Goal: Communication & Community: Answer question/provide support

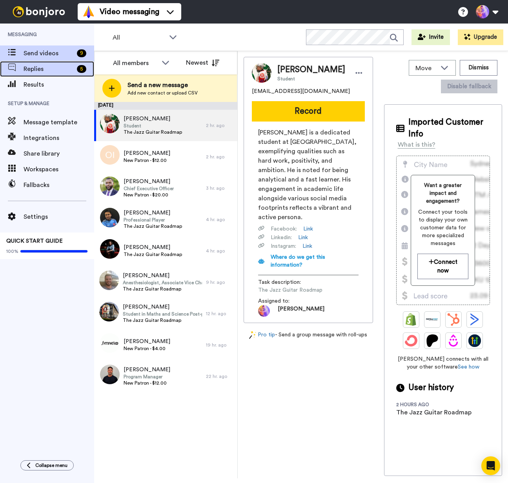
click at [38, 69] on span "Replies" at bounding box center [49, 68] width 50 height 9
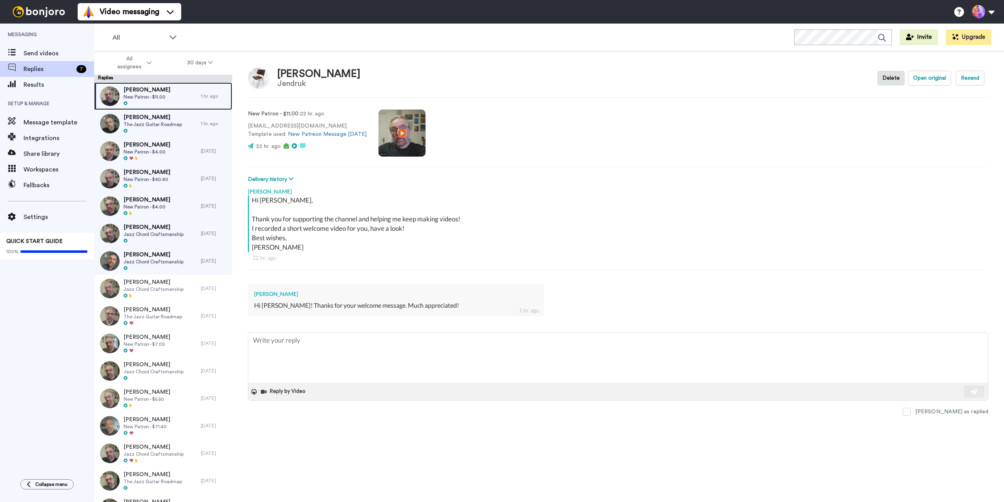
click at [162, 94] on span "New Patron - $11.00" at bounding box center [147, 97] width 47 height 6
click at [382, 358] on textarea at bounding box center [618, 357] width 740 height 50
type textarea "x"
type textarea "Se"
type textarea "x"
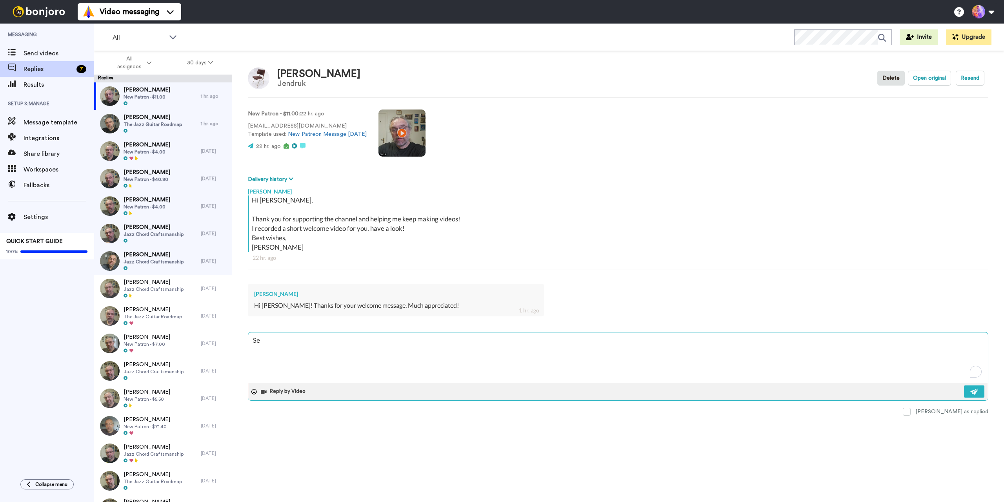
type textarea "See"
type textarea "x"
type textarea "See"
type textarea "x"
type textarea "See y"
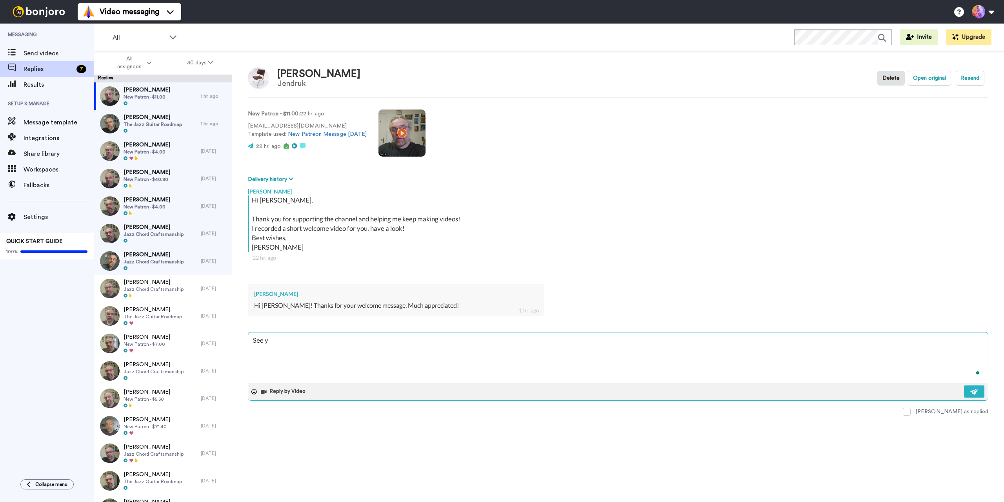
type textarea "x"
type textarea "See yo"
type textarea "x"
type textarea "See you"
type textarea "x"
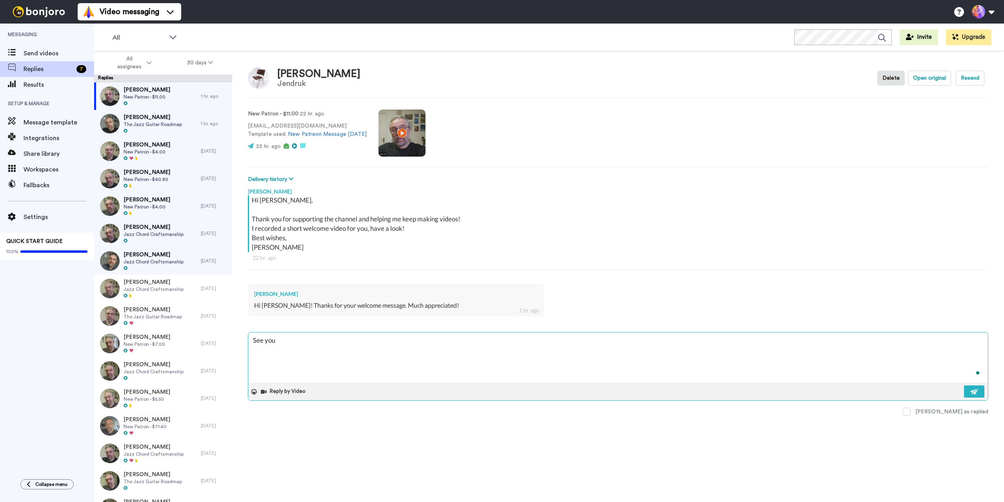
type textarea "See you"
type textarea "x"
type textarea "See you o"
type textarea "x"
type textarea "See you ov"
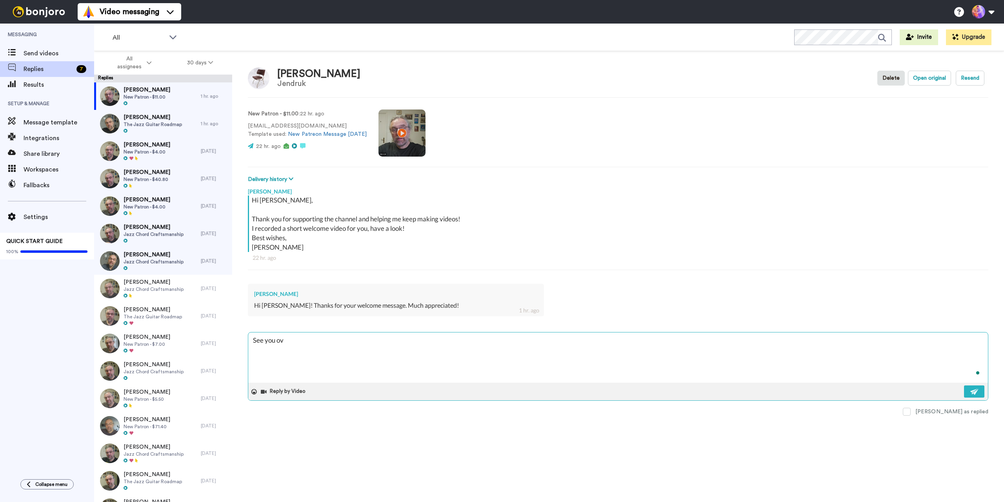
type textarea "x"
type textarea "See you ove"
type textarea "x"
type textarea "See you over"
type textarea "x"
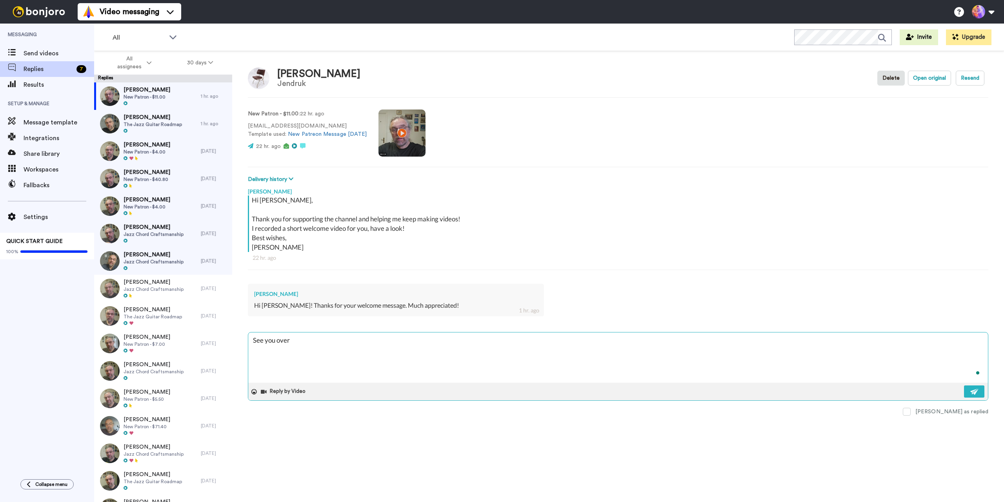
type textarea "See you over"
type textarea "x"
type textarea "See you over h"
type textarea "x"
type textarea "See you over ht"
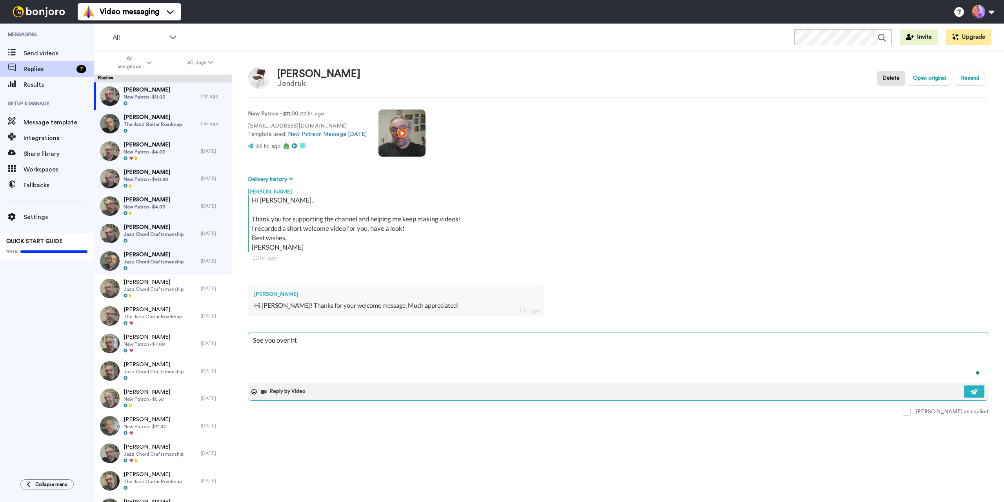
type textarea "x"
type textarea "See you over hte"
type textarea "x"
type textarea "See you over hter"
type textarea "x"
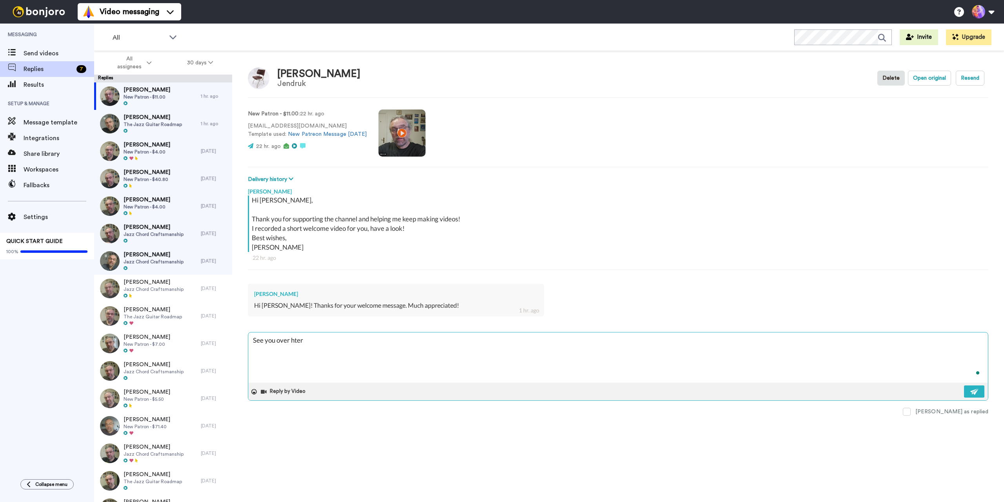
type textarea "See you over hter"
type textarea "x"
type textarea "See you over hter"
type textarea "x"
type textarea "See you over hte"
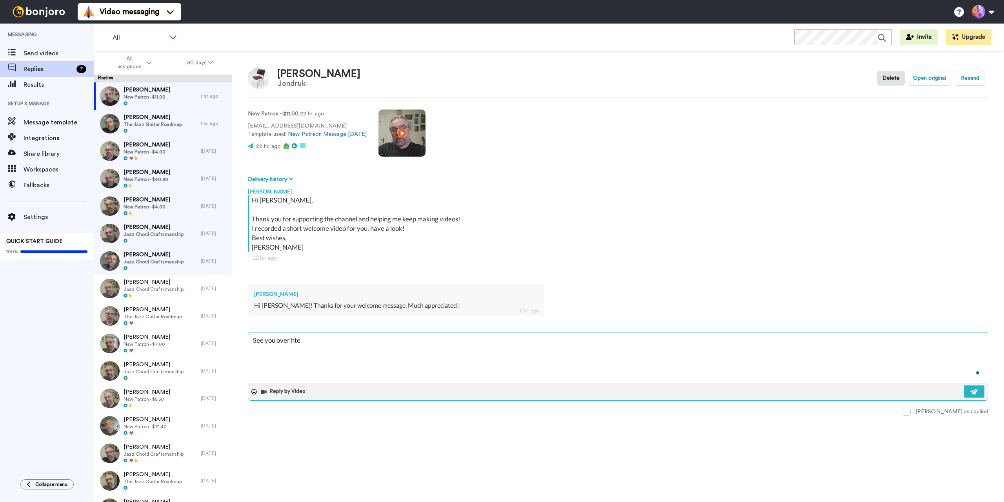
type textarea "x"
type textarea "See you over ht"
type textarea "x"
type textarea "See you over h"
type textarea "x"
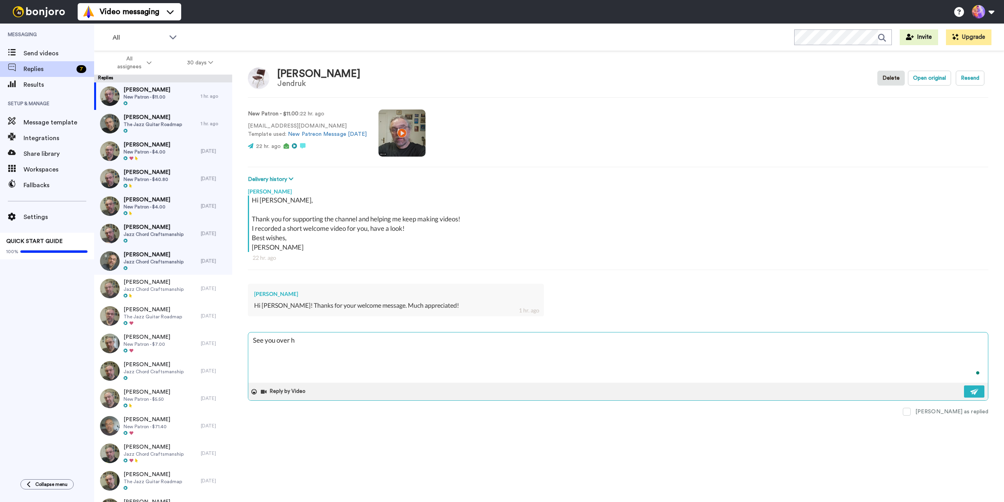
type textarea "See you over"
type textarea "x"
type textarea "See you over t"
type textarea "x"
type textarea "See you over th"
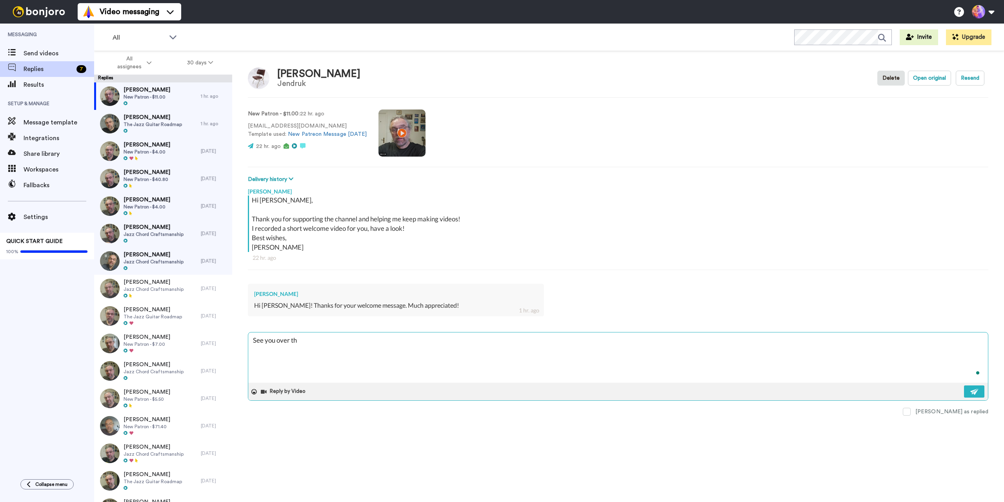
type textarea "x"
type textarea "See you over the"
type textarea "x"
type textarea "See you over ther"
type textarea "x"
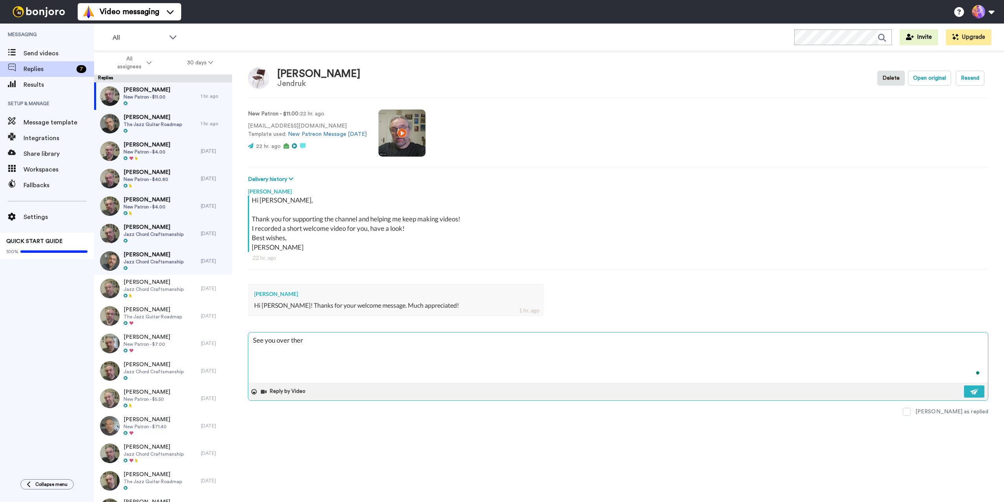
type textarea "See you over there"
type textarea "x"
type textarea "See you over there"
type textarea "x"
type textarea "See you over there 🙂"
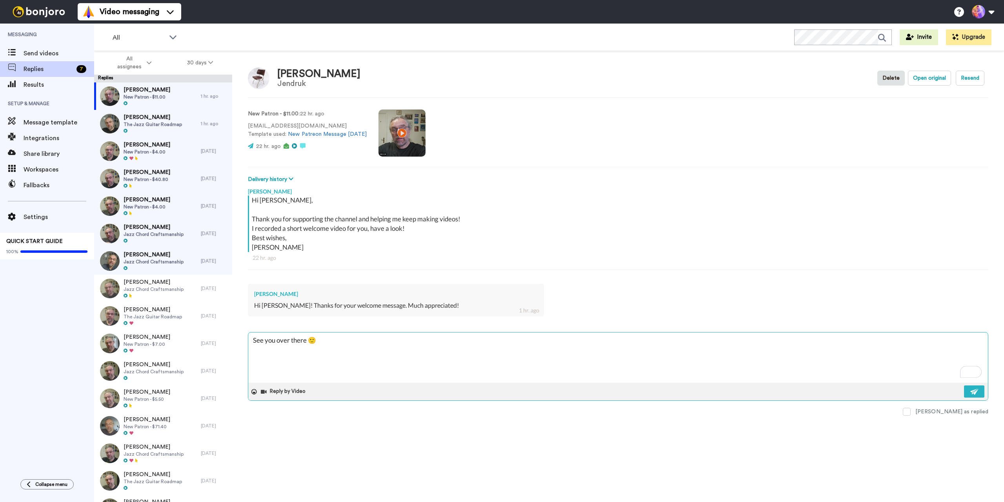
type textarea "x"
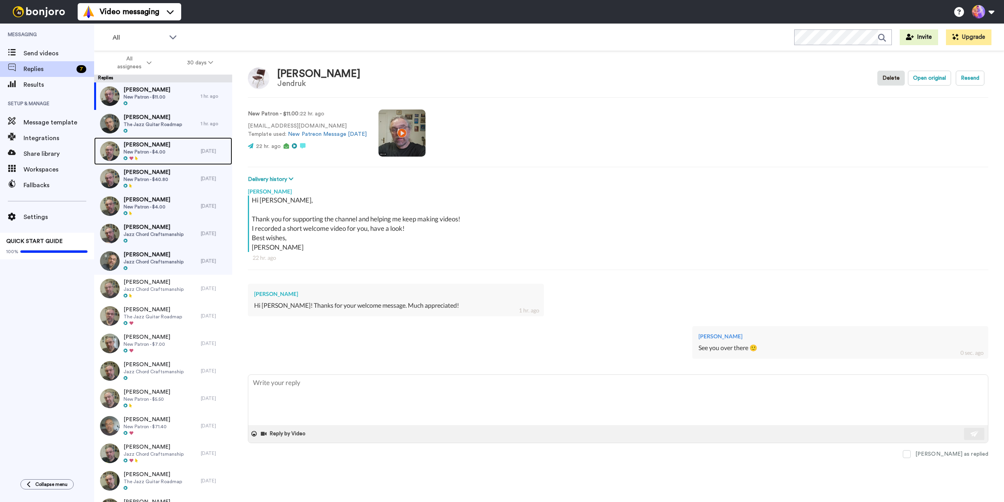
click at [154, 152] on span "New Patron - $4.00" at bounding box center [147, 152] width 47 height 6
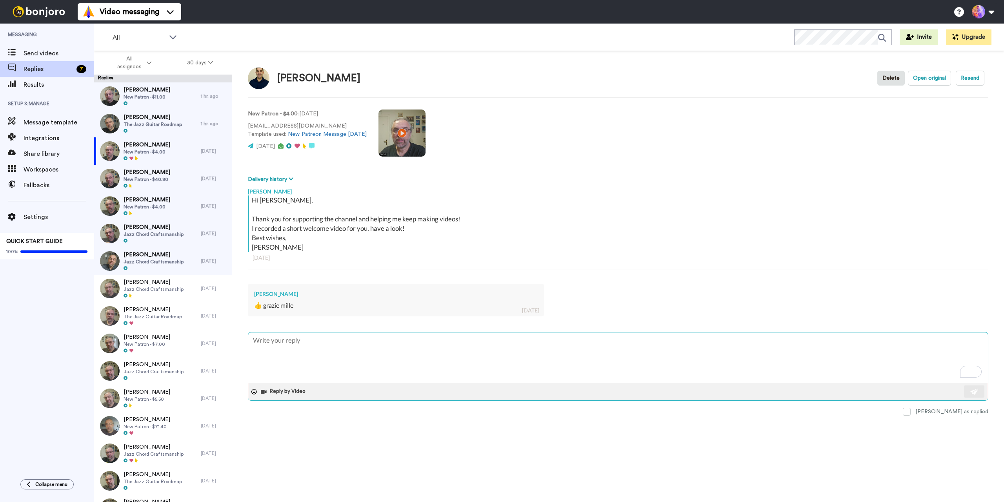
click at [329, 364] on textarea "To enrich screen reader interactions, please activate Accessibility in Grammarl…" at bounding box center [618, 357] width 740 height 50
type textarea "x"
type textarea "See you over there 🙂"
click at [508, 392] on button at bounding box center [974, 391] width 20 height 12
type textarea "x"
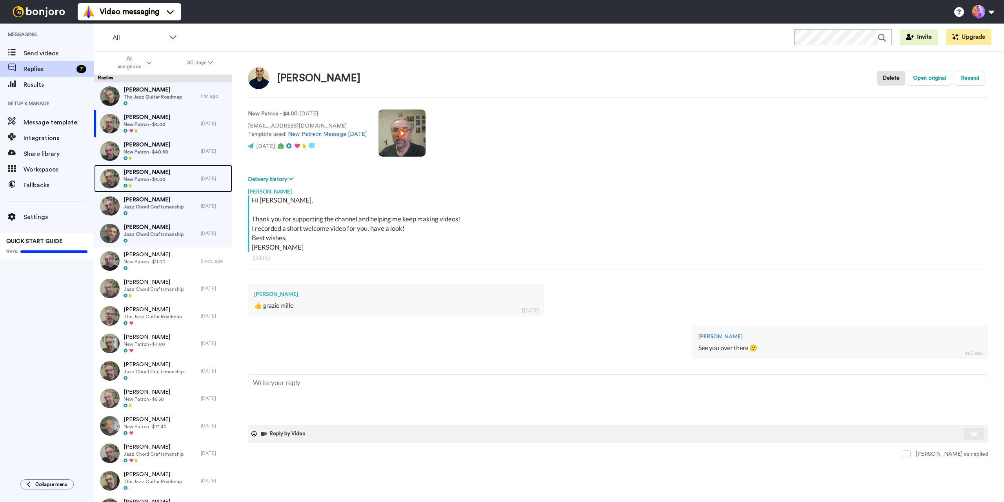
click at [163, 174] on span "[PERSON_NAME]" at bounding box center [147, 172] width 47 height 8
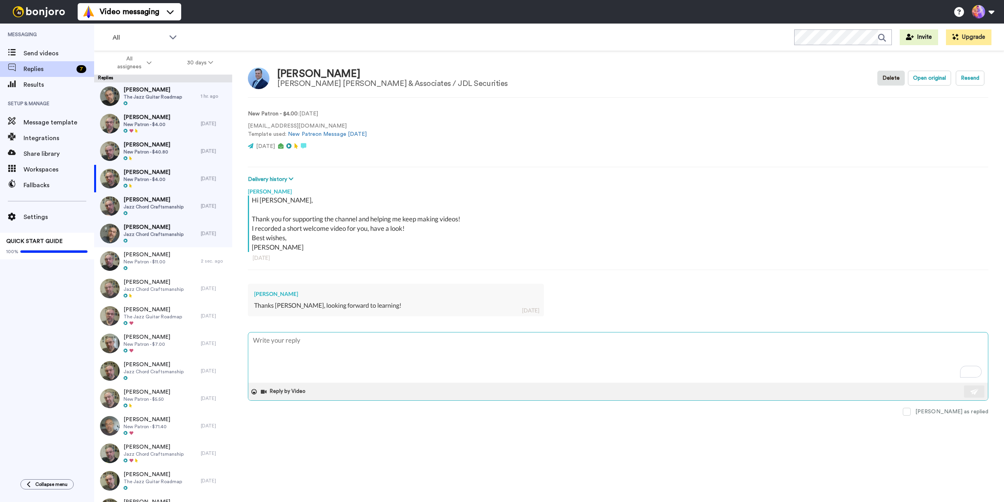
type textarea "x"
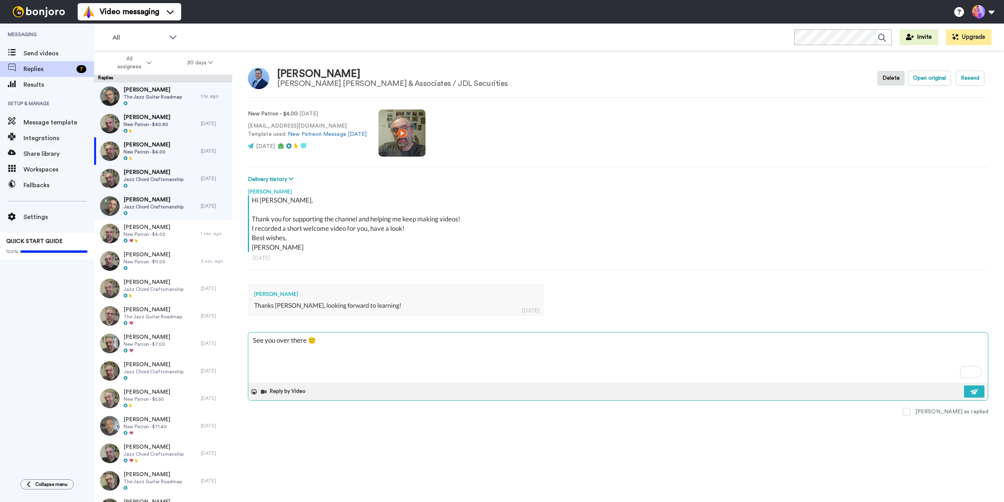
type textarea "See you over there 🙂"
click at [508, 389] on div "Reply by Video" at bounding box center [618, 391] width 740 height 18
click at [160, 178] on span "Jazz Chord Craftsmanship" at bounding box center [154, 179] width 60 height 6
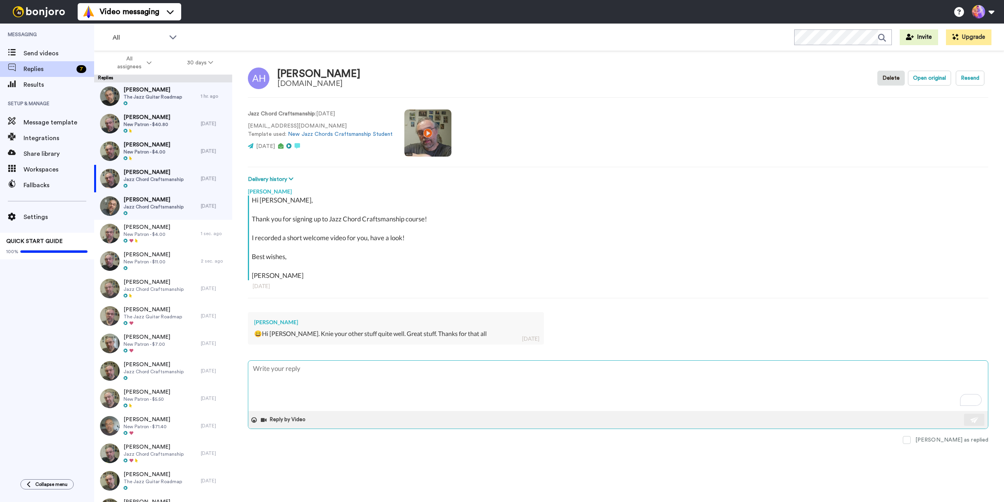
click at [416, 378] on textarea "To enrich screen reader interactions, please activate Accessibility in Grammarl…" at bounding box center [618, 385] width 740 height 50
click at [508, 440] on span at bounding box center [907, 440] width 8 height 8
type textarea "x"
